Goal: Task Accomplishment & Management: Manage account settings

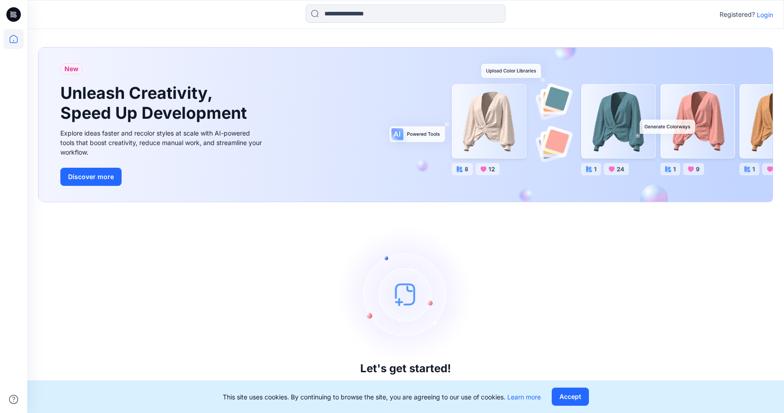
click at [768, 15] on p "Login" at bounding box center [765, 15] width 16 height 10
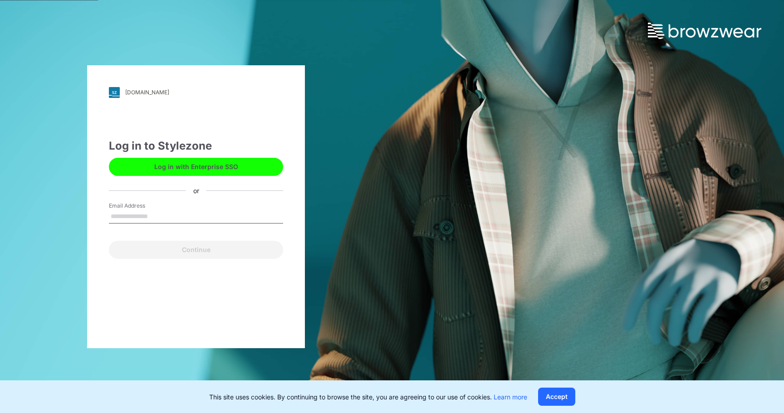
click at [193, 212] on input "Email Address" at bounding box center [196, 217] width 174 height 14
click at [193, 216] on input "Email Address" at bounding box center [196, 217] width 174 height 14
click at [224, 170] on button "Log in with Enterprise SSO" at bounding box center [196, 167] width 174 height 18
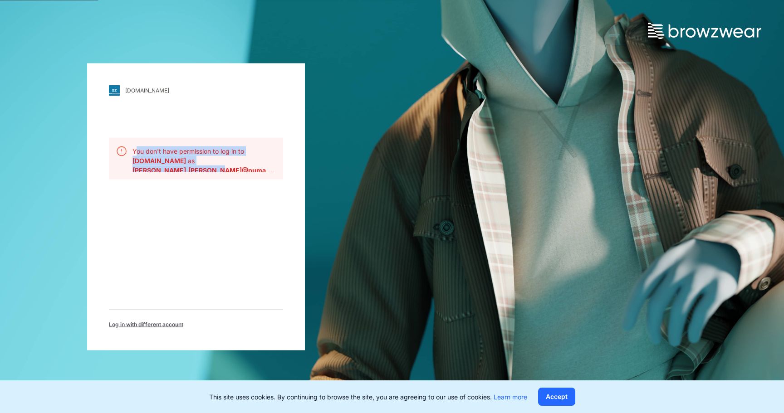
drag, startPoint x: 136, startPoint y: 151, endPoint x: 209, endPoint y: 175, distance: 76.9
click at [207, 173] on div "You don't have permission to log in to puma.stylezone.com as charlie.fencik@pum…" at bounding box center [196, 158] width 174 height 42
click at [225, 172] on div "You don't have permission to log in to puma.stylezone.com as charlie.fencik@pum…" at bounding box center [196, 158] width 174 height 42
